Goal: Task Accomplishment & Management: Use online tool/utility

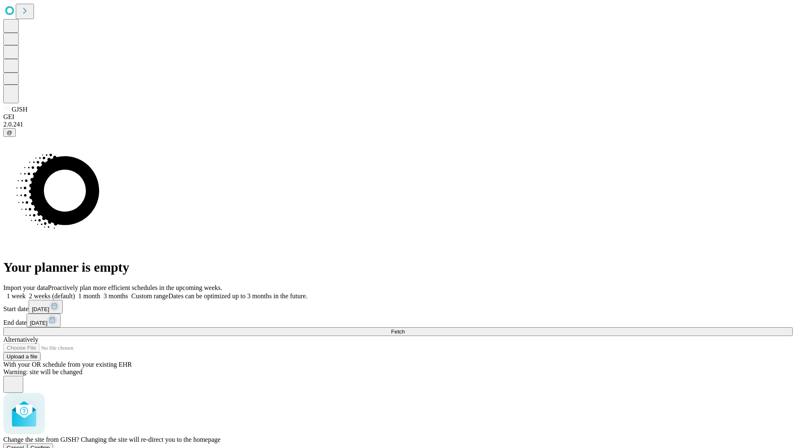
click at [50, 445] on span "Confirm" at bounding box center [40, 448] width 19 height 6
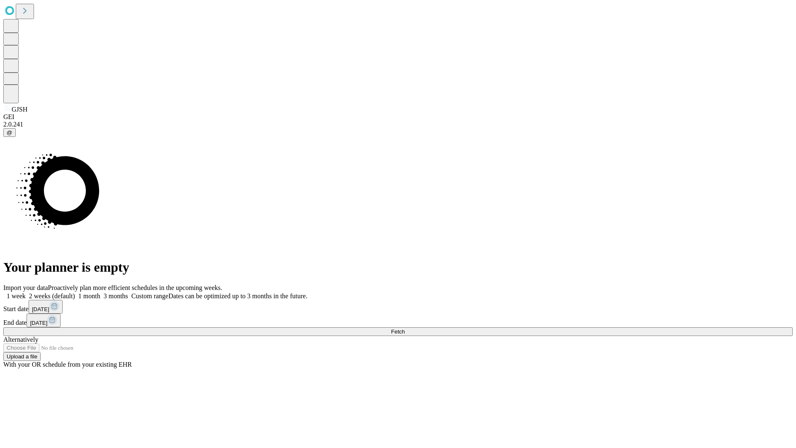
click at [26, 292] on label "1 week" at bounding box center [14, 295] width 22 height 7
click at [405, 328] on span "Fetch" at bounding box center [398, 331] width 14 height 6
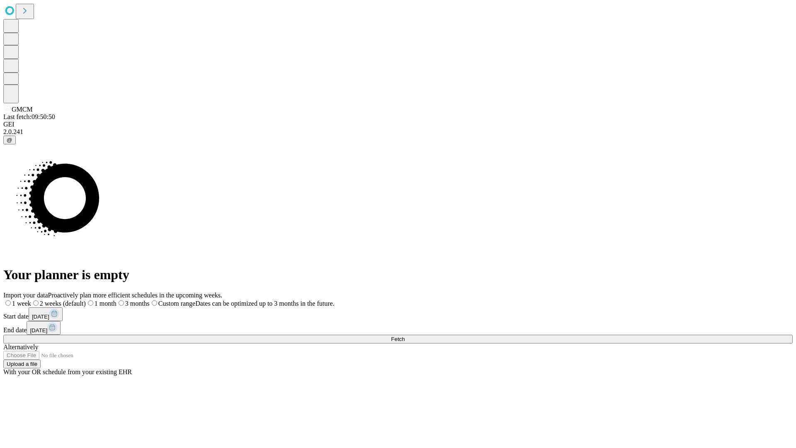
click at [405, 336] on span "Fetch" at bounding box center [398, 339] width 14 height 6
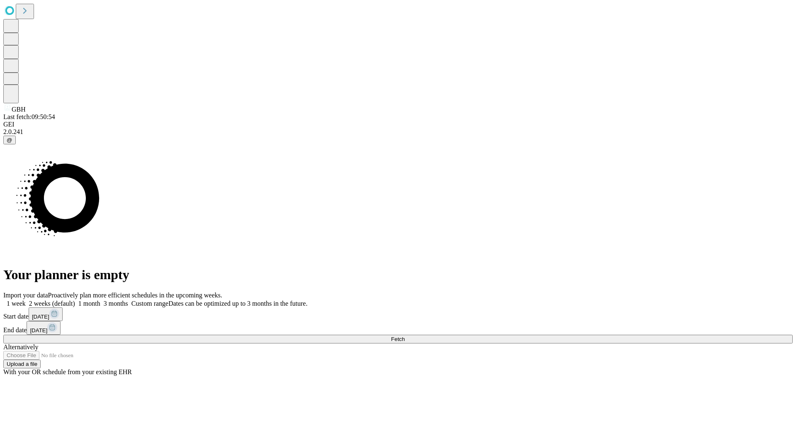
click at [26, 300] on label "1 week" at bounding box center [14, 303] width 22 height 7
click at [405, 336] on span "Fetch" at bounding box center [398, 339] width 14 height 6
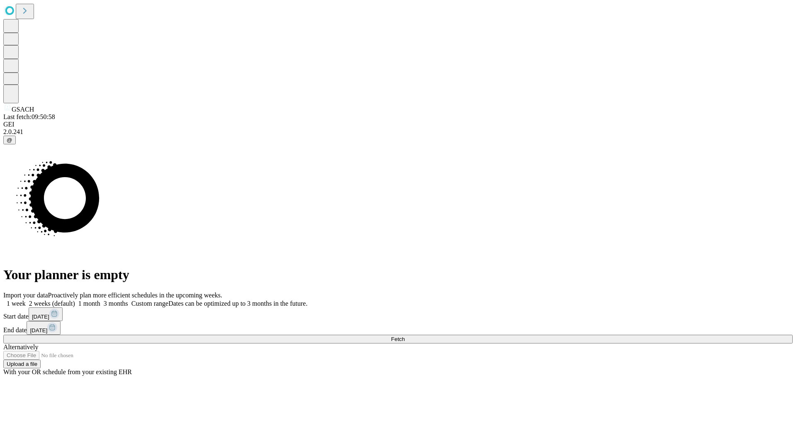
click at [26, 300] on label "1 week" at bounding box center [14, 303] width 22 height 7
click at [405, 336] on span "Fetch" at bounding box center [398, 339] width 14 height 6
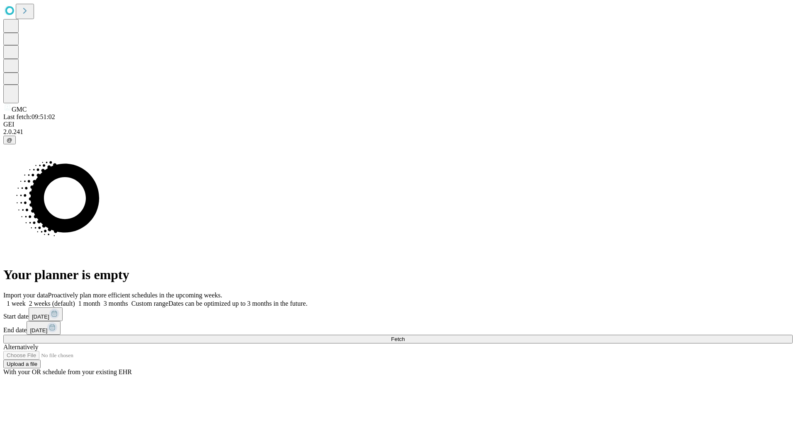
click at [26, 300] on label "1 week" at bounding box center [14, 303] width 22 height 7
click at [405, 336] on span "Fetch" at bounding box center [398, 339] width 14 height 6
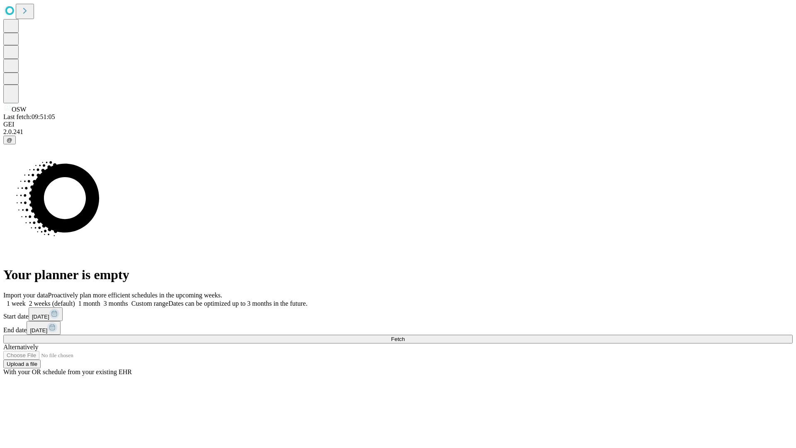
click at [26, 300] on label "1 week" at bounding box center [14, 303] width 22 height 7
click at [405, 336] on span "Fetch" at bounding box center [398, 339] width 14 height 6
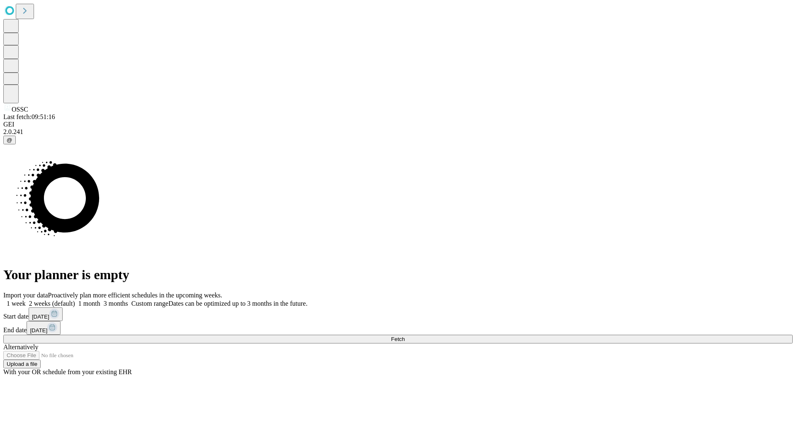
click at [26, 300] on label "1 week" at bounding box center [14, 303] width 22 height 7
click at [405, 336] on span "Fetch" at bounding box center [398, 339] width 14 height 6
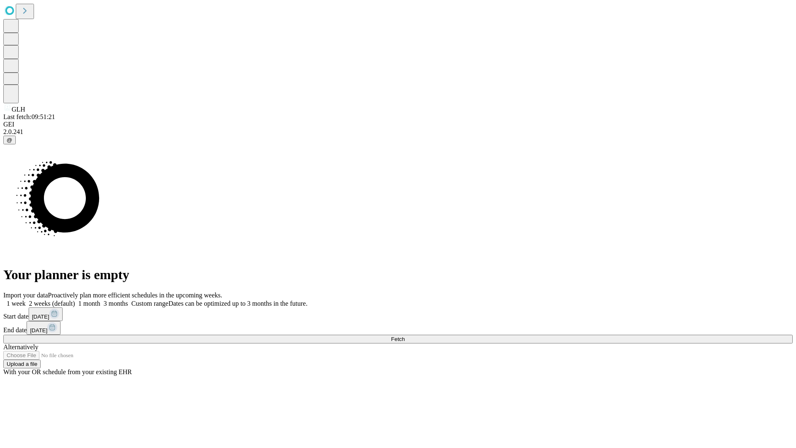
click at [26, 300] on label "1 week" at bounding box center [14, 303] width 22 height 7
click at [405, 336] on span "Fetch" at bounding box center [398, 339] width 14 height 6
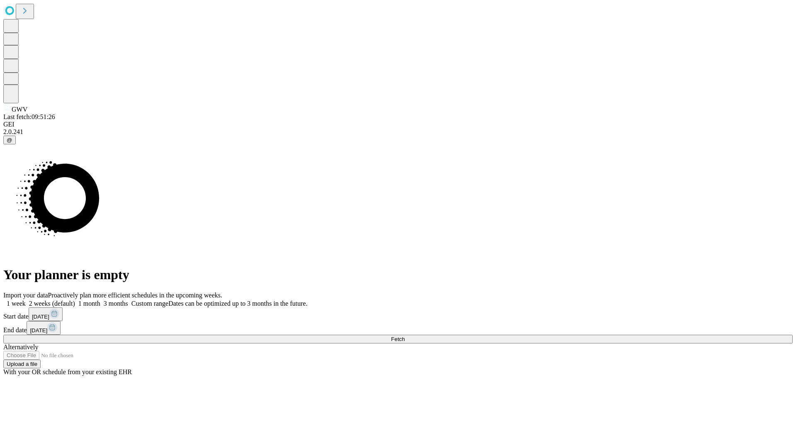
click at [26, 300] on label "1 week" at bounding box center [14, 303] width 22 height 7
click at [405, 336] on span "Fetch" at bounding box center [398, 339] width 14 height 6
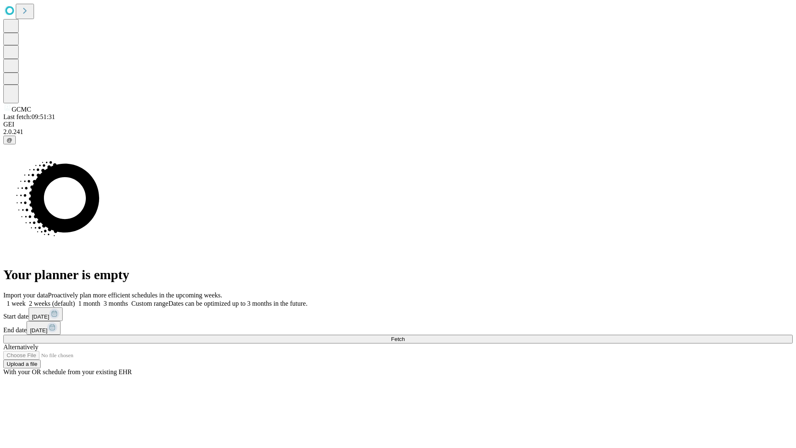
click at [26, 300] on label "1 week" at bounding box center [14, 303] width 22 height 7
click at [405, 336] on span "Fetch" at bounding box center [398, 339] width 14 height 6
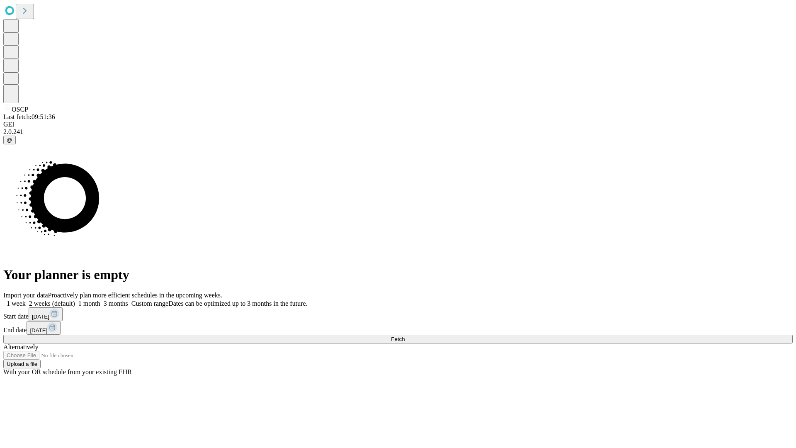
click at [26, 300] on label "1 week" at bounding box center [14, 303] width 22 height 7
click at [405, 336] on span "Fetch" at bounding box center [398, 339] width 14 height 6
